Goal: Find specific page/section: Find specific page/section

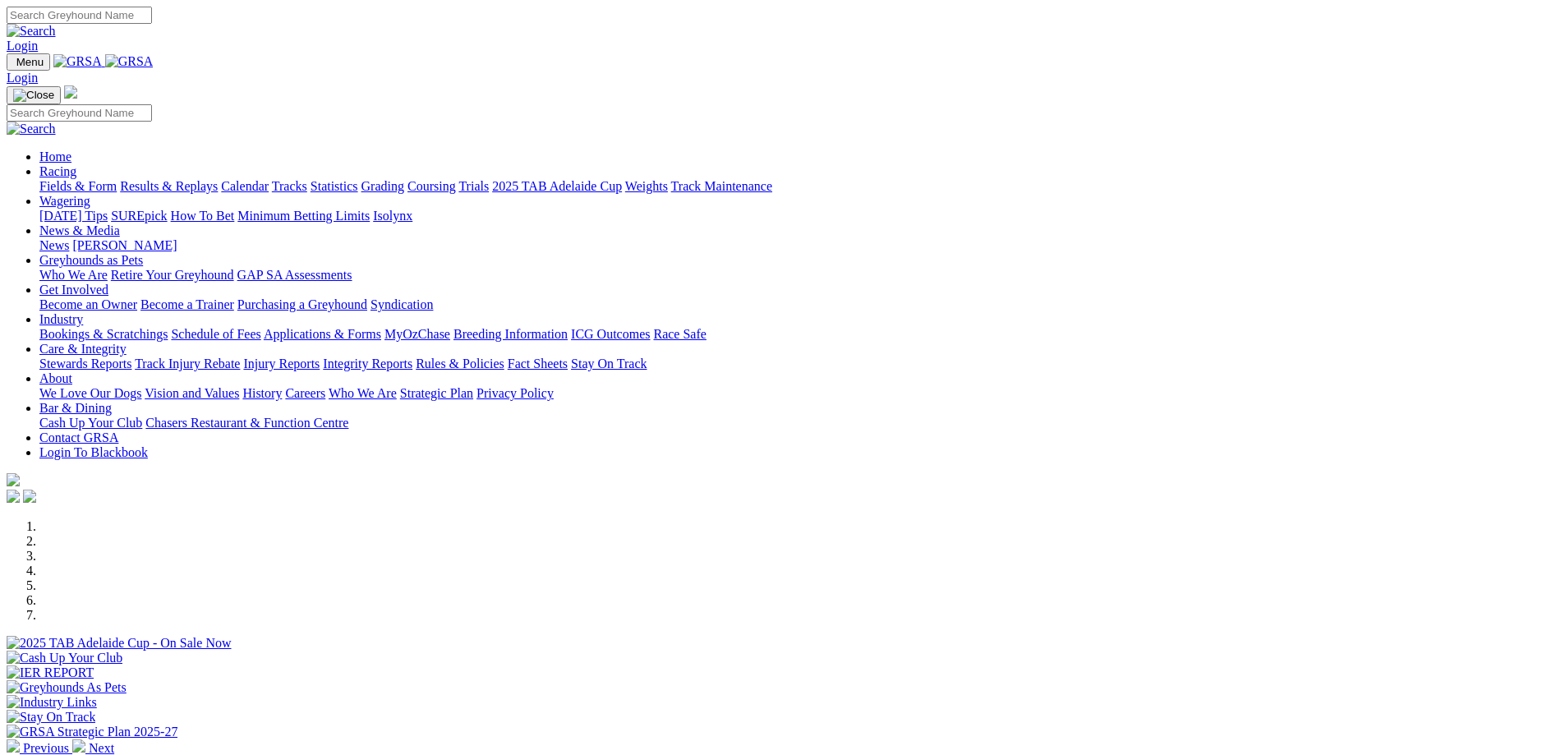
scroll to position [329, 0]
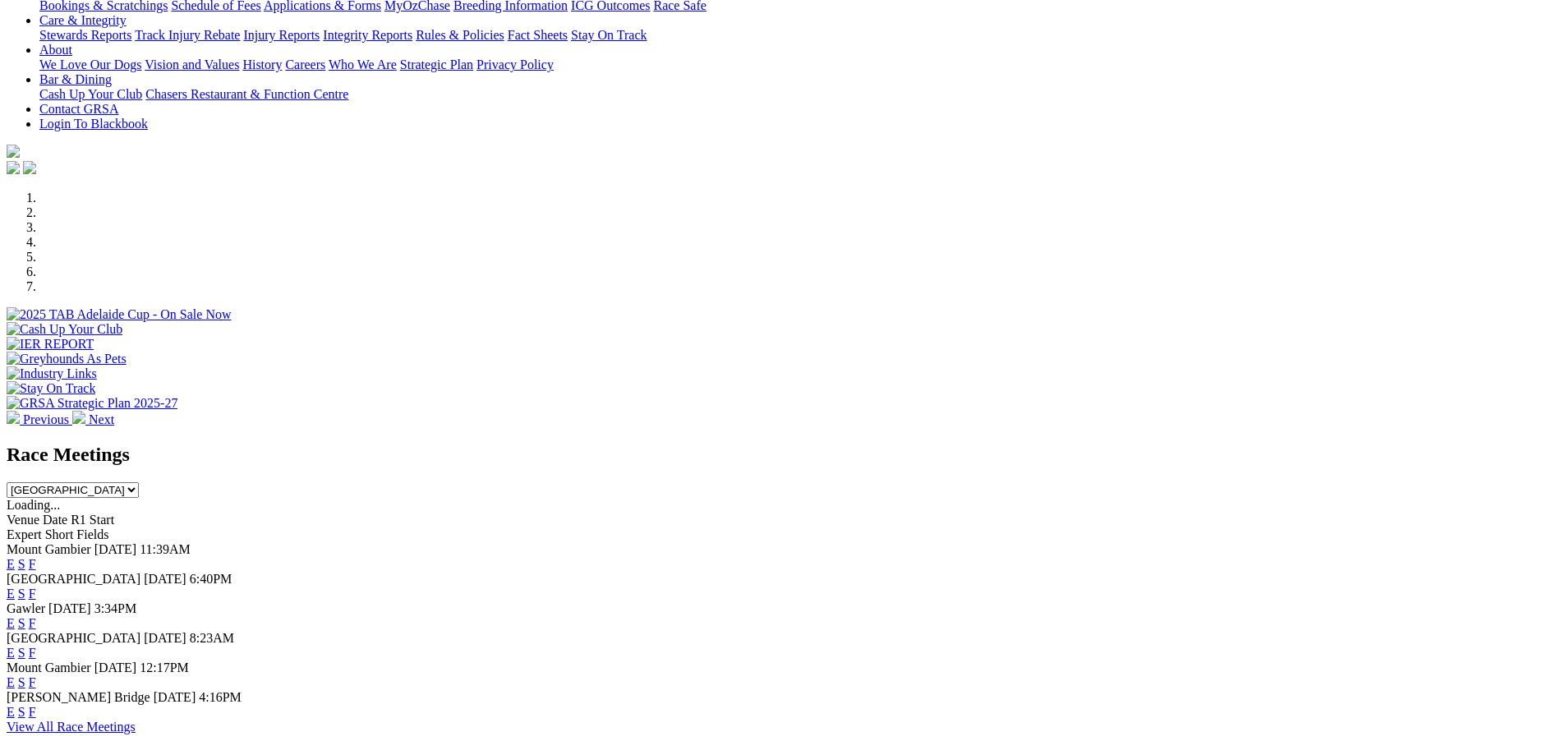
click at [36, 616] on link "F" at bounding box center [32, 623] width 7 height 14
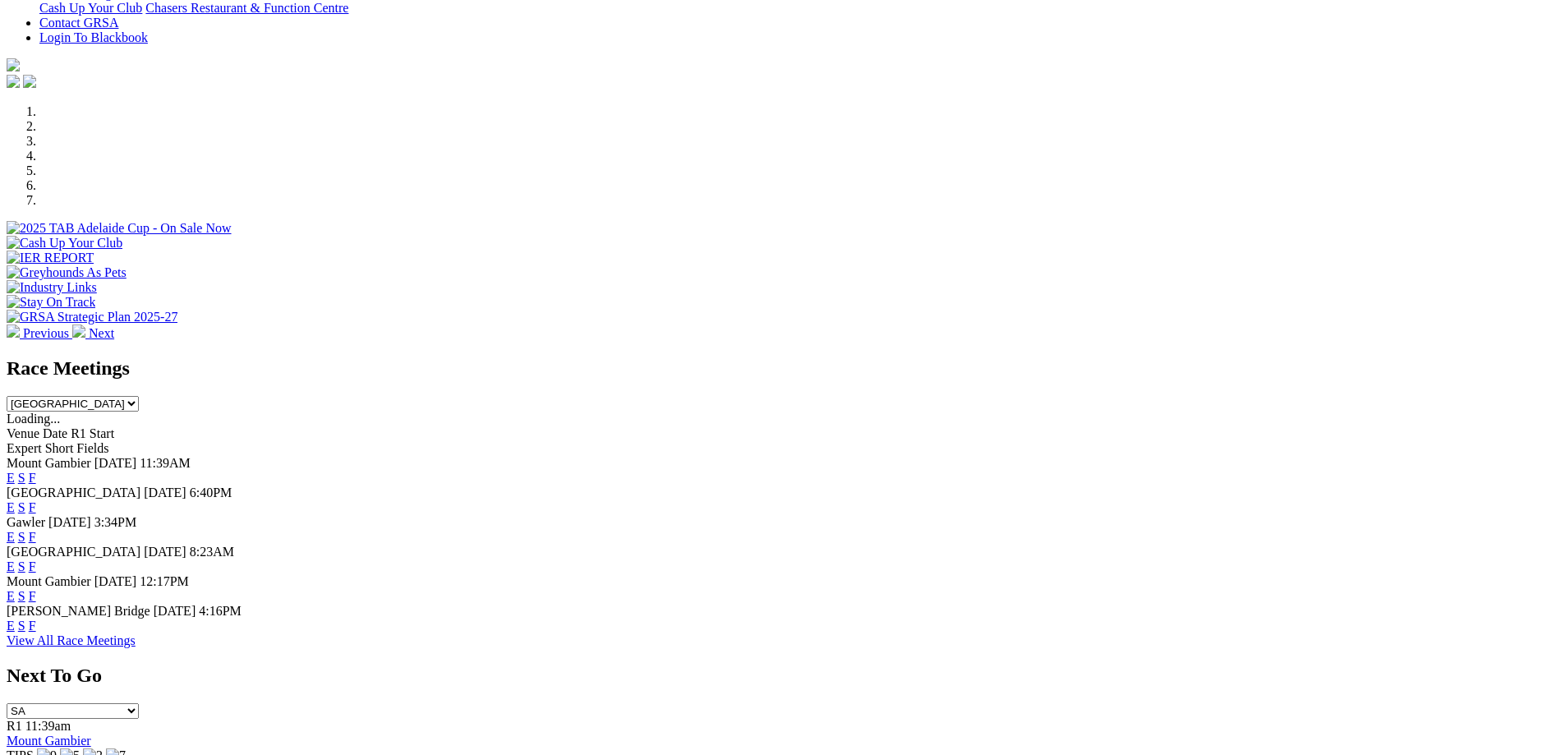
scroll to position [493, 0]
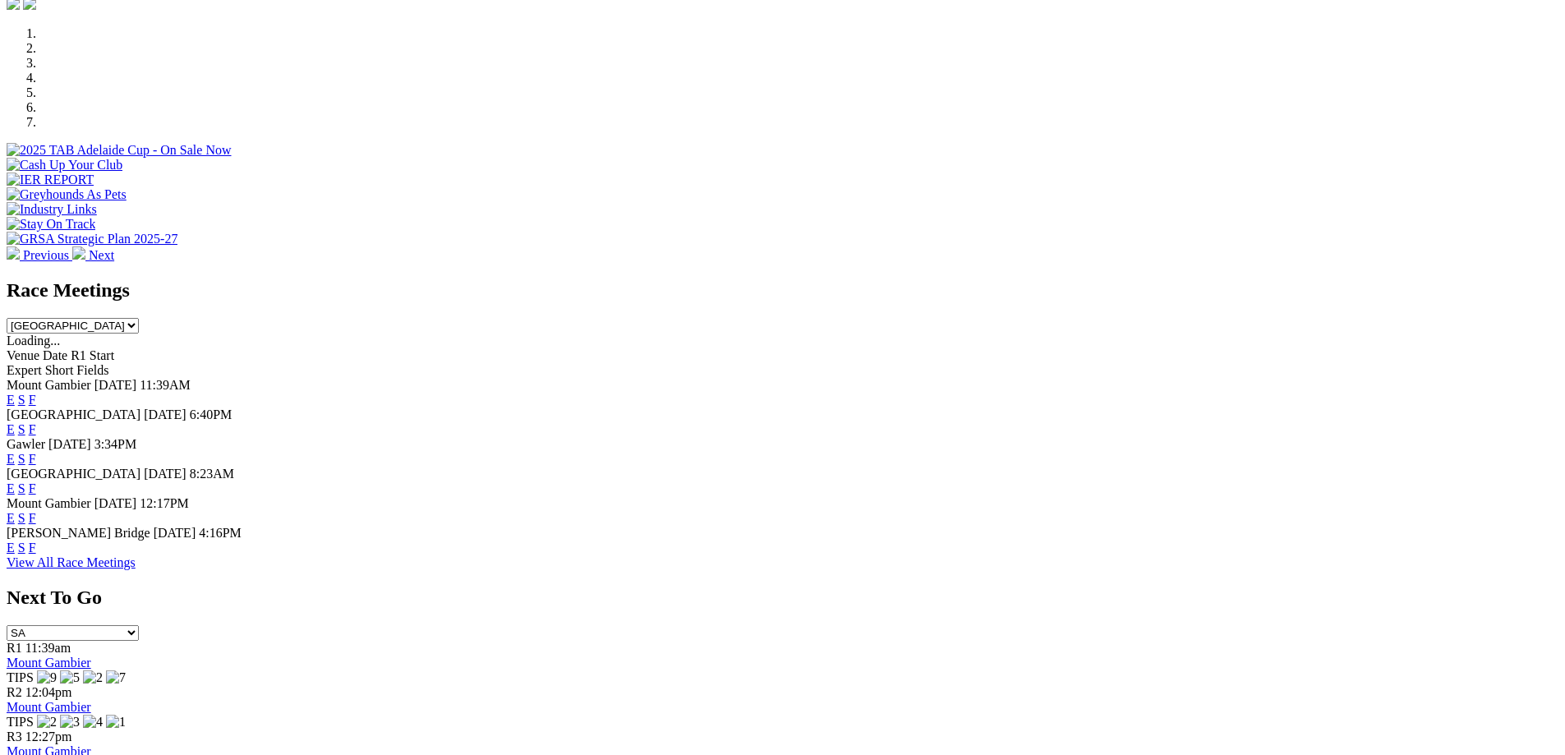
click at [36, 481] on link "F" at bounding box center [32, 488] width 7 height 14
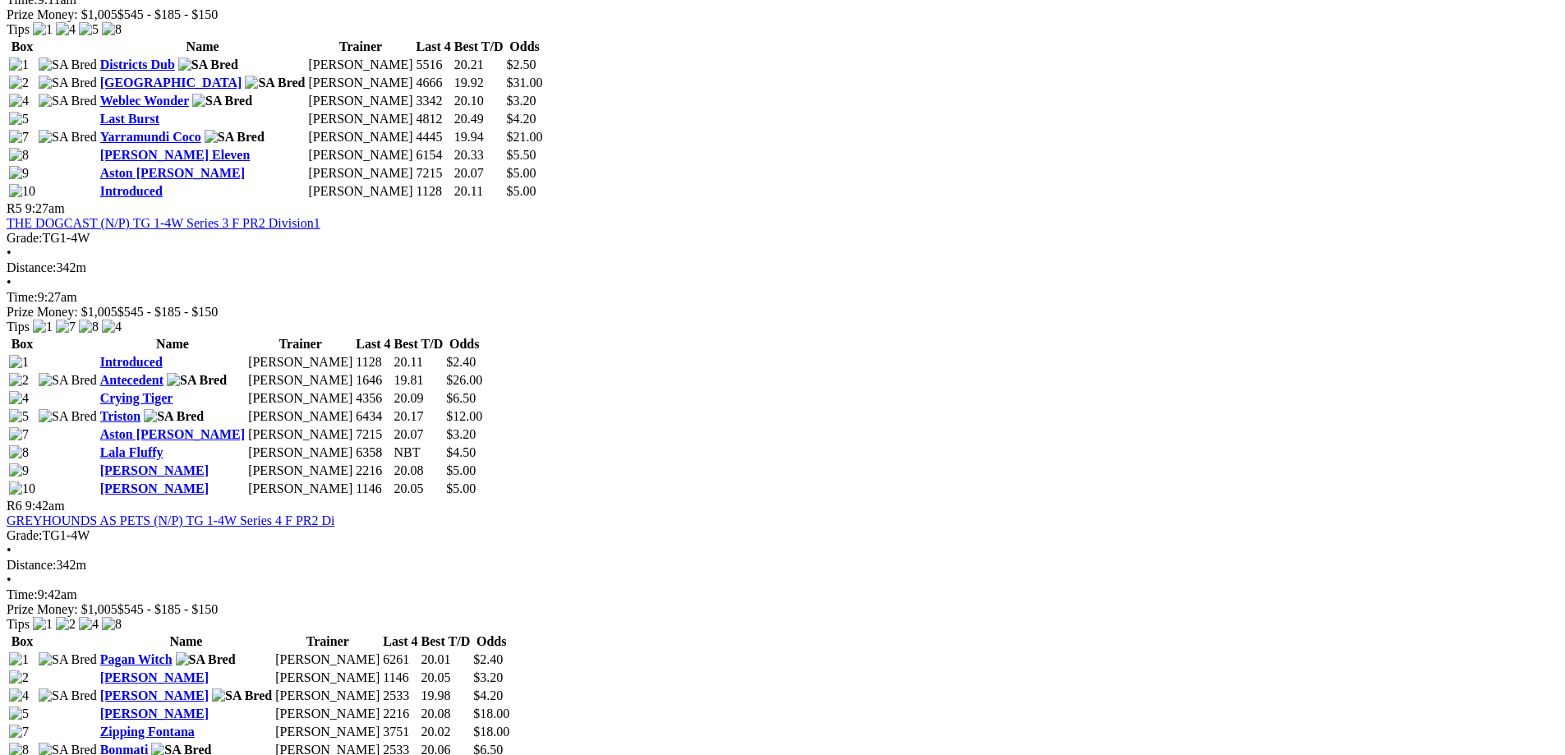
scroll to position [1972, 0]
